Goal: Task Accomplishment & Management: Use online tool/utility

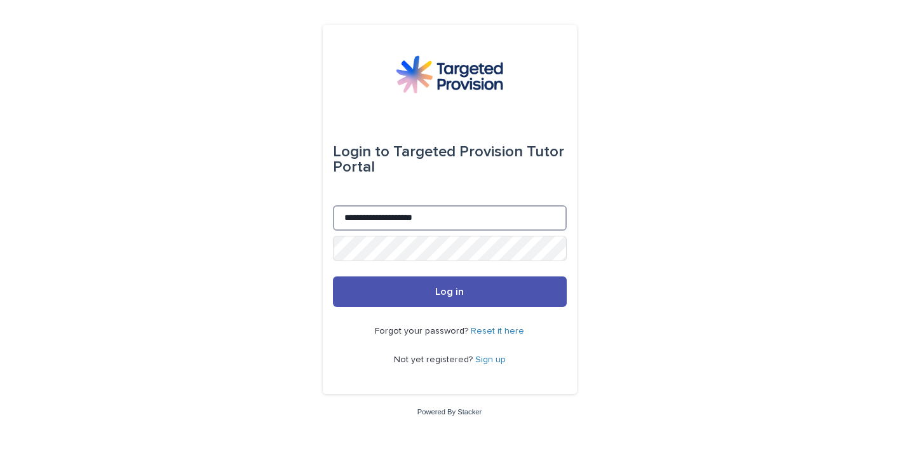
type input "**********"
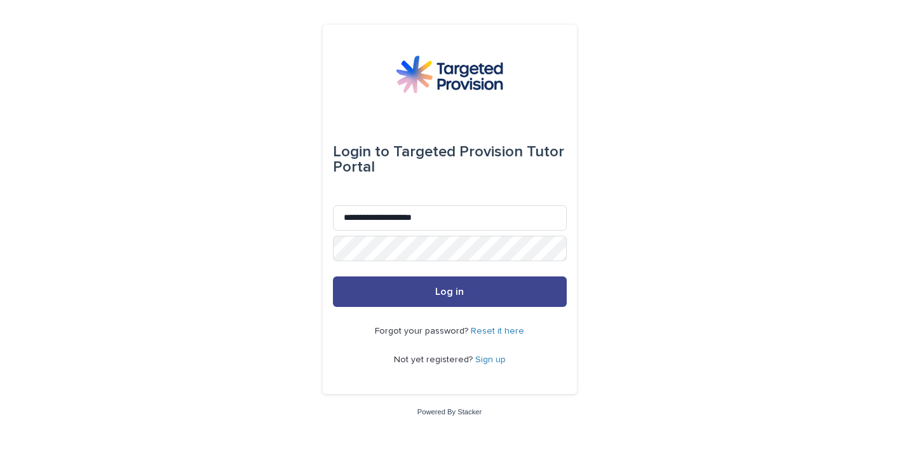
click at [383, 292] on button "Log in" at bounding box center [450, 291] width 234 height 30
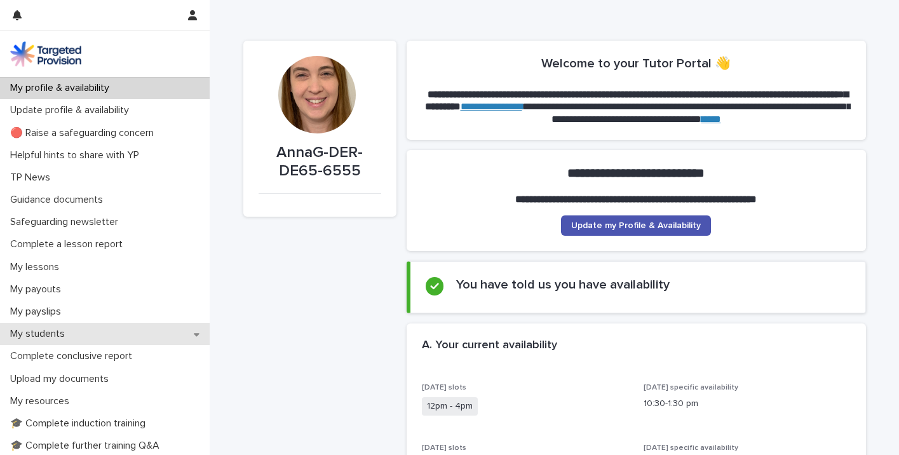
click at [44, 332] on p "My students" at bounding box center [40, 334] width 70 height 12
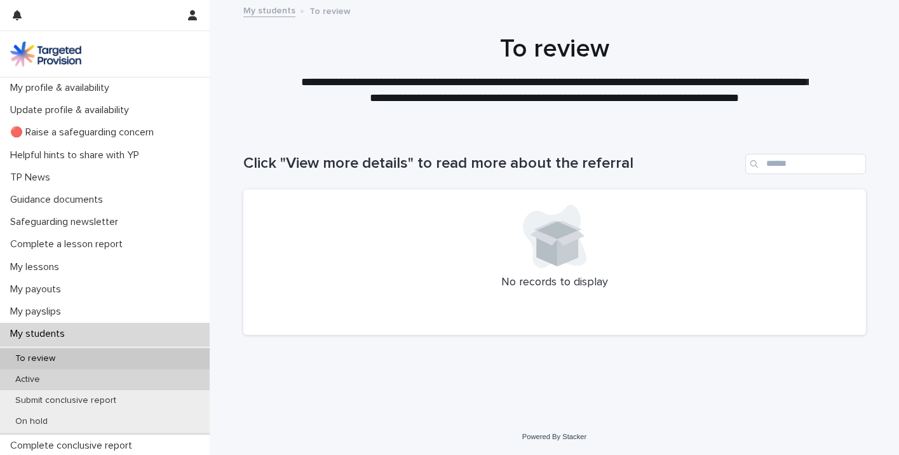
click at [24, 380] on p "Active" at bounding box center [27, 379] width 45 height 11
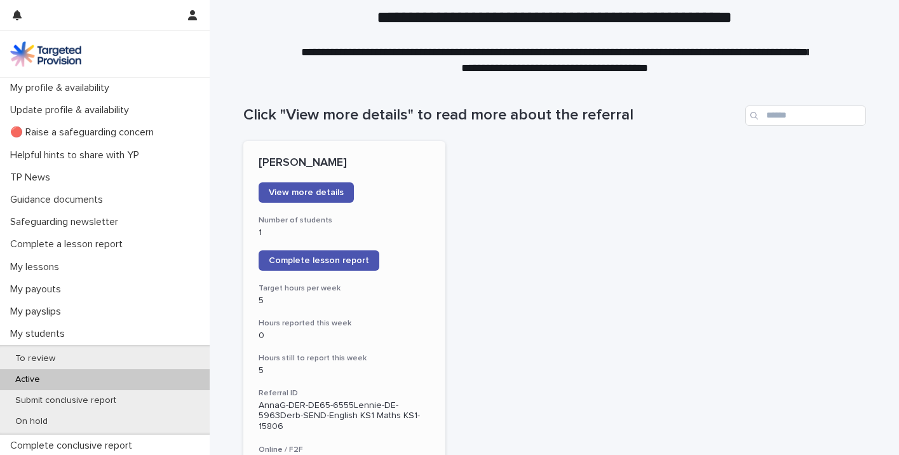
scroll to position [53, 0]
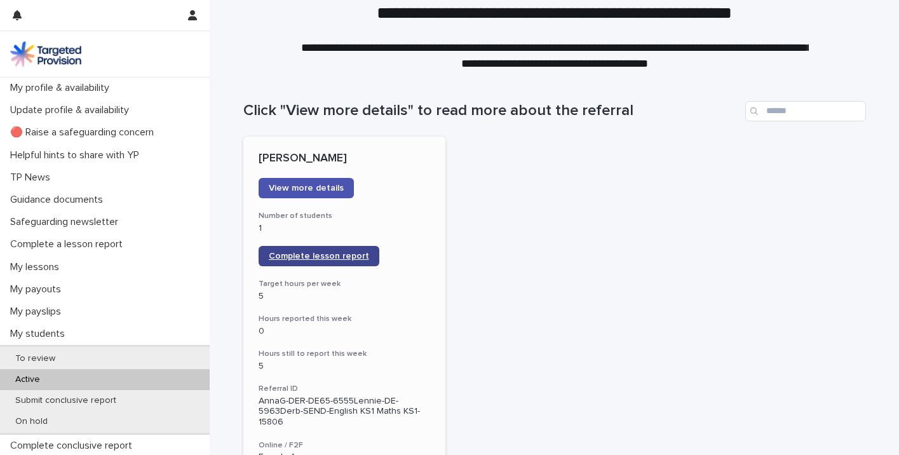
click at [338, 259] on span "Complete lesson report" at bounding box center [319, 256] width 100 height 9
